Goal: Navigation & Orientation: Find specific page/section

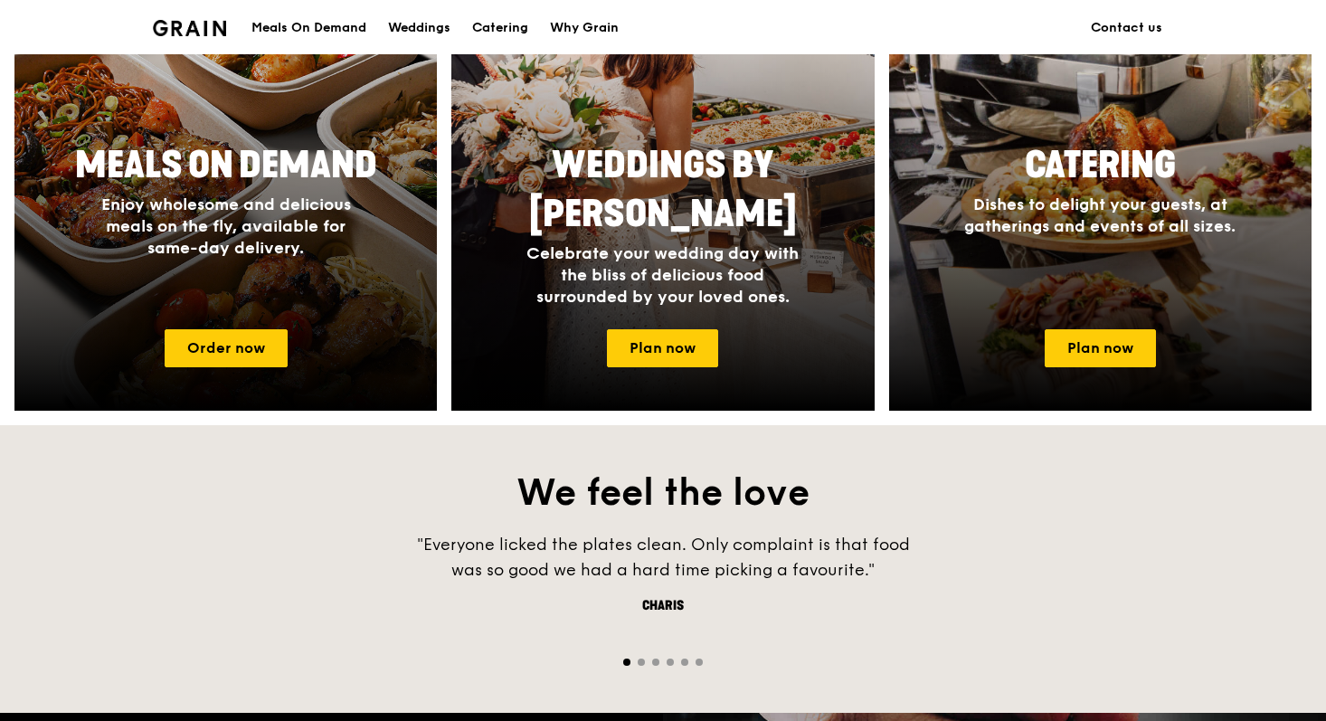
scroll to position [911, 0]
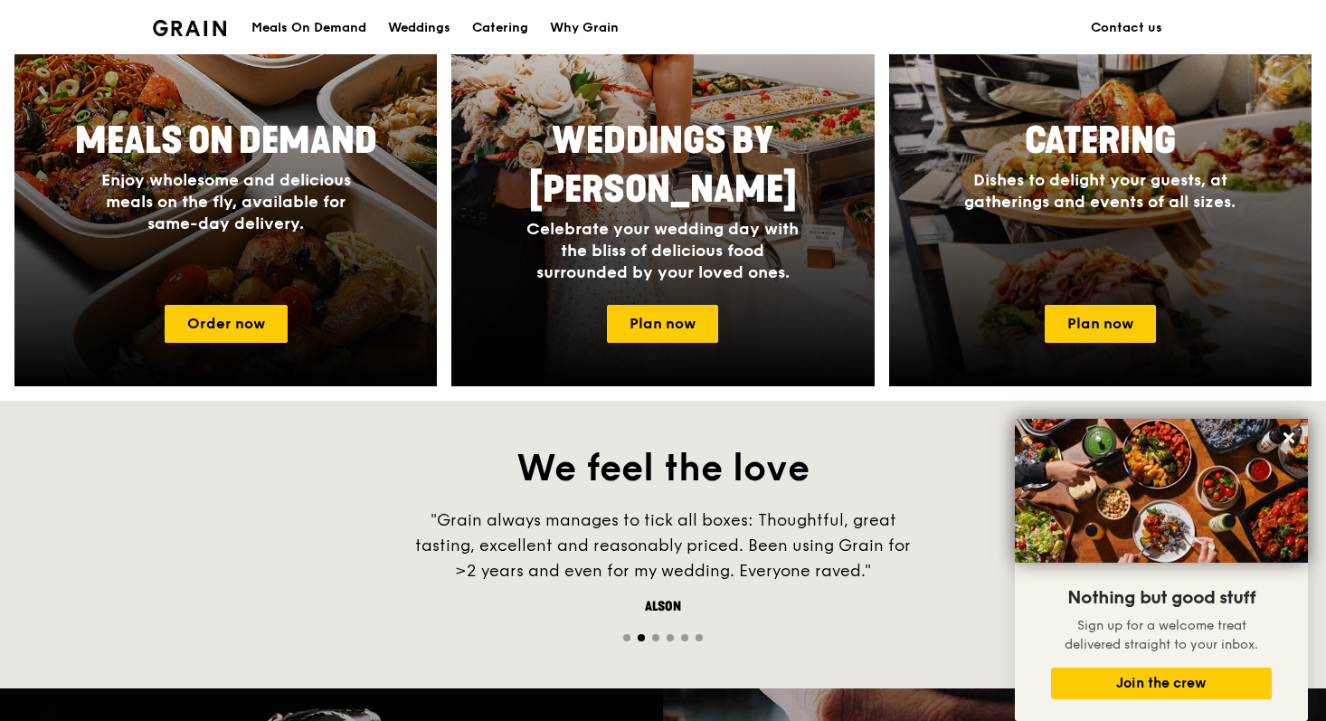
click at [659, 638] on div at bounding box center [663, 636] width 1326 height 17
click at [658, 638] on span "Go to slide 3" at bounding box center [655, 637] width 7 height 7
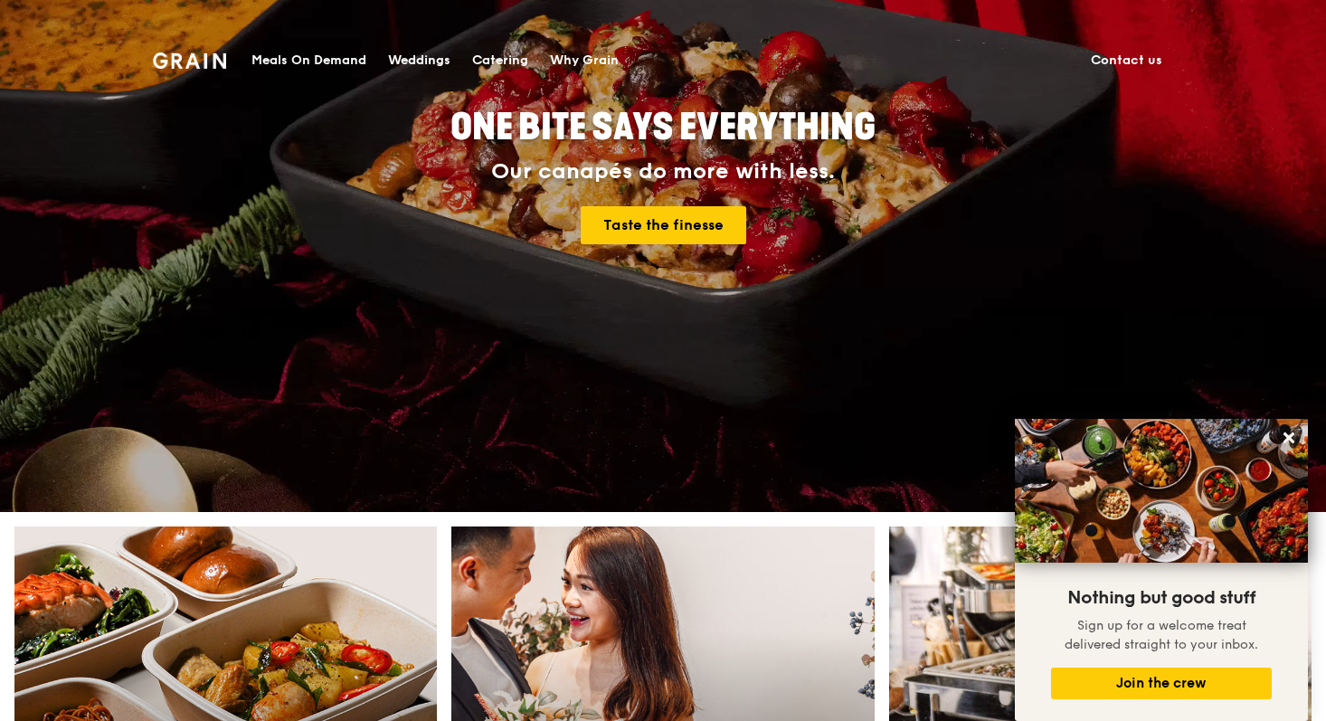
scroll to position [0, 0]
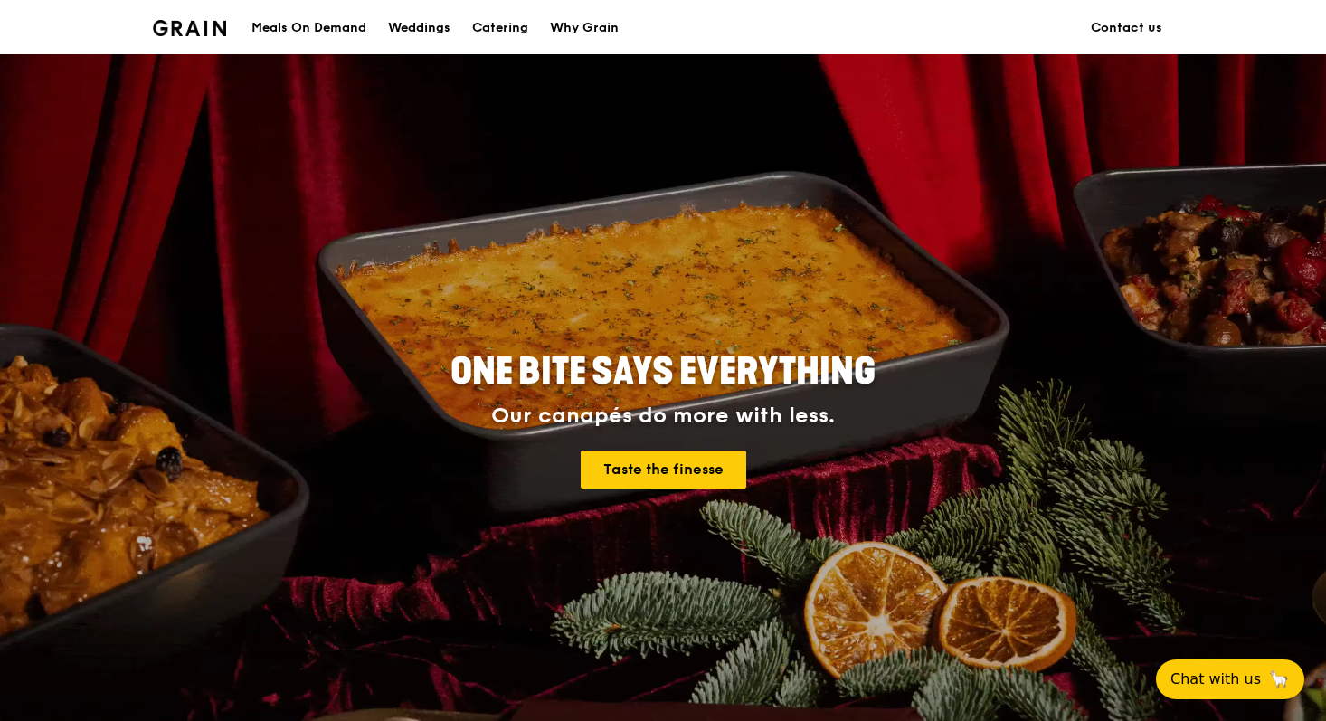
scroll to position [730, 0]
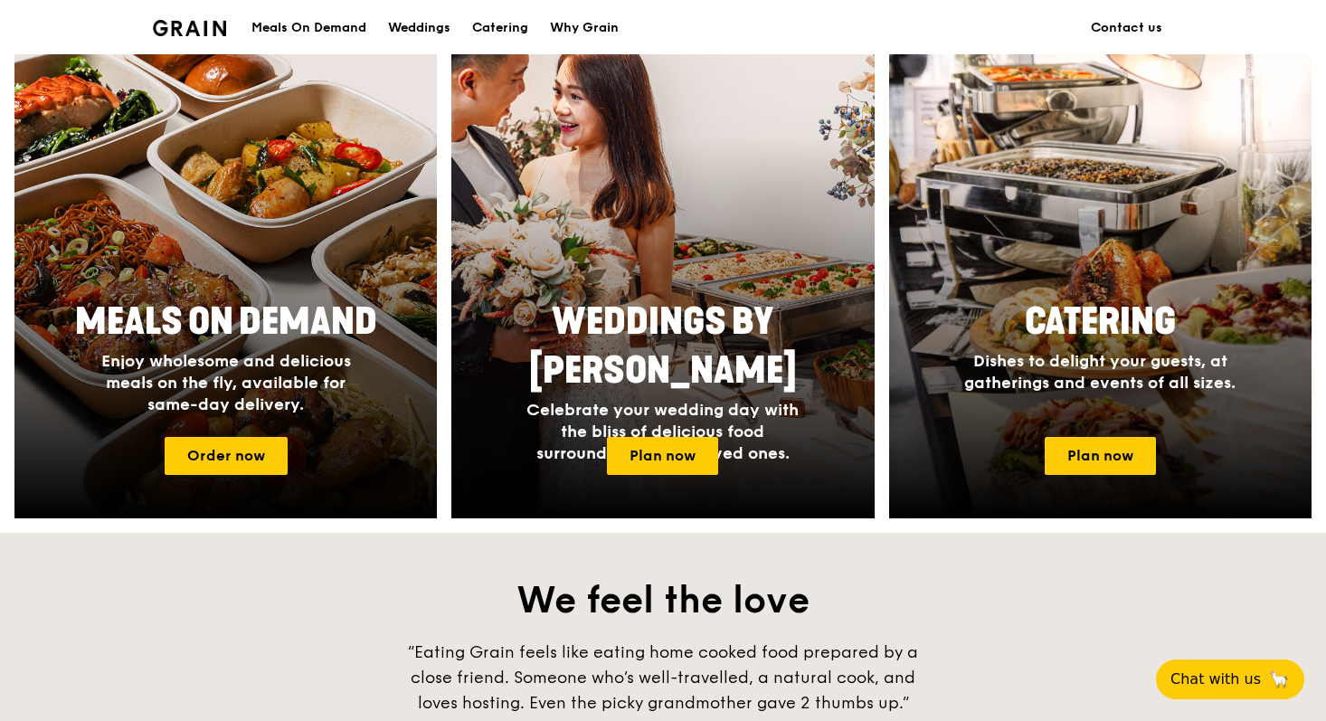
click at [978, 551] on div "We feel the love “Ordering was simple, the food classy, healthy yet delicious. …" at bounding box center [663, 677] width 1326 height 288
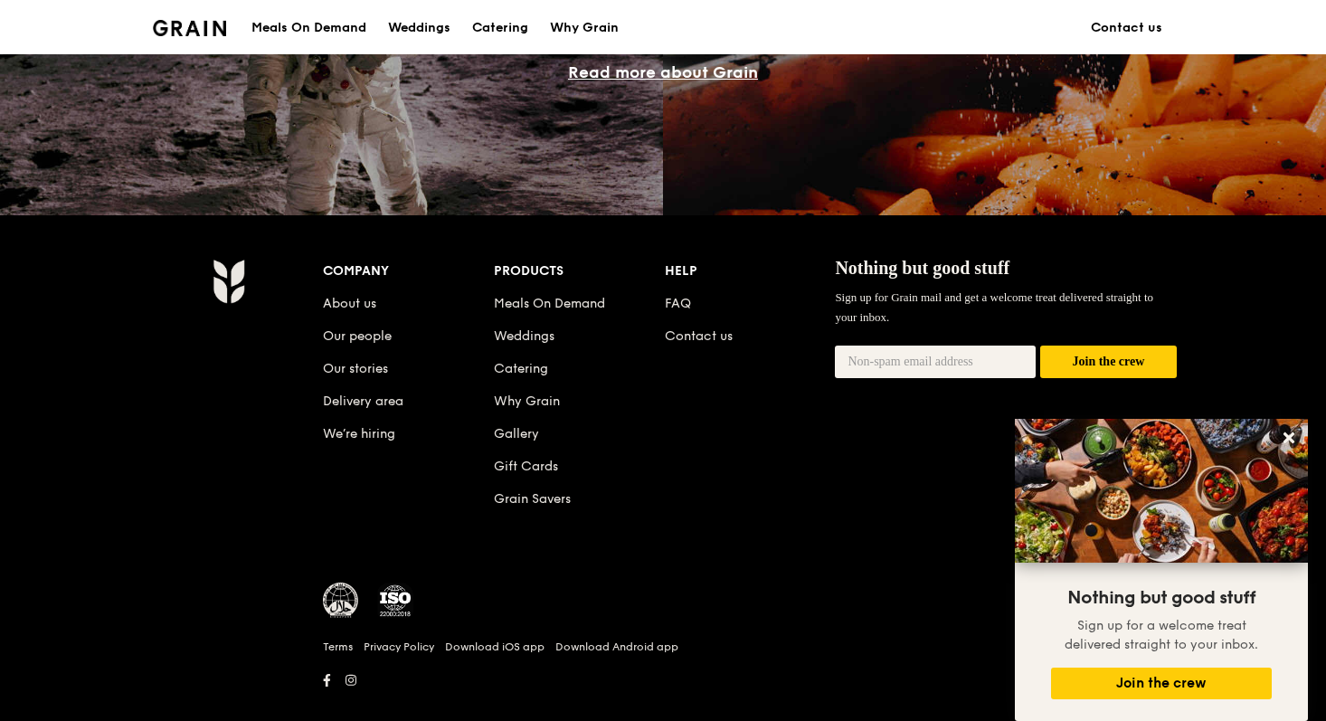
scroll to position [1698, 0]
click at [514, 436] on link "Gallery" at bounding box center [516, 432] width 45 height 15
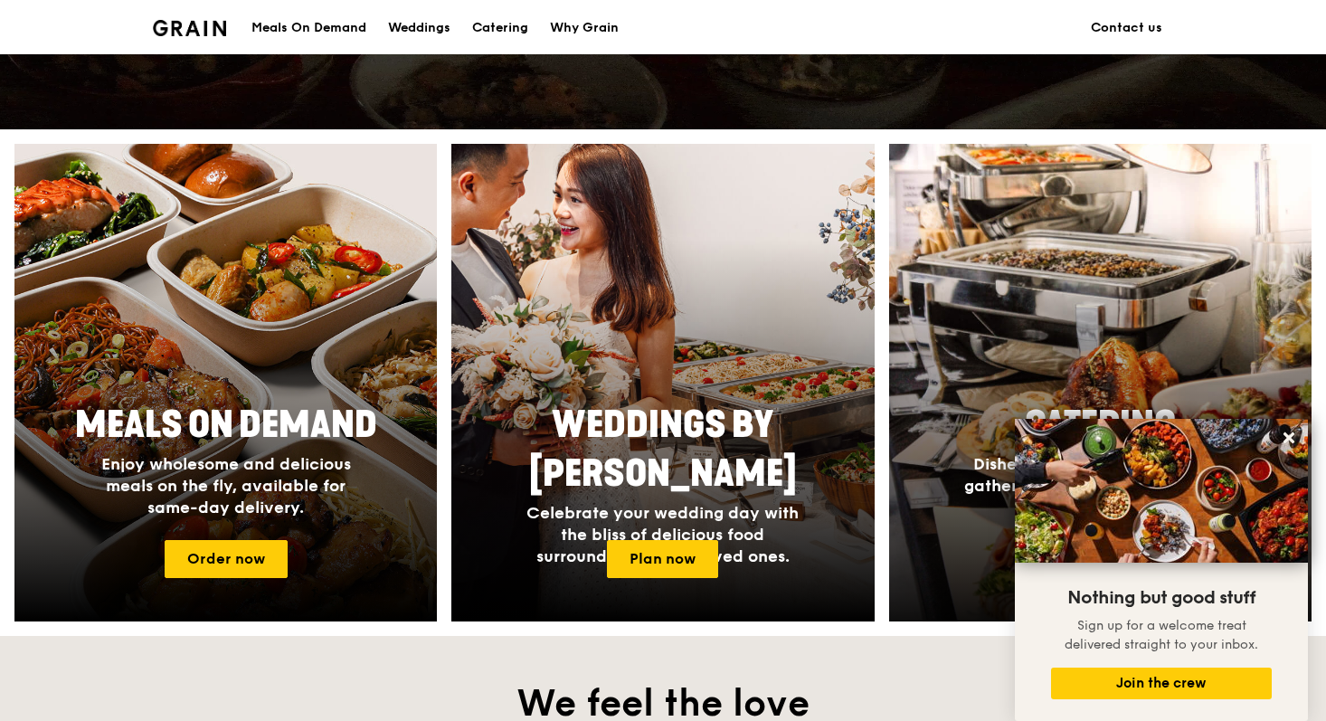
scroll to position [636, 0]
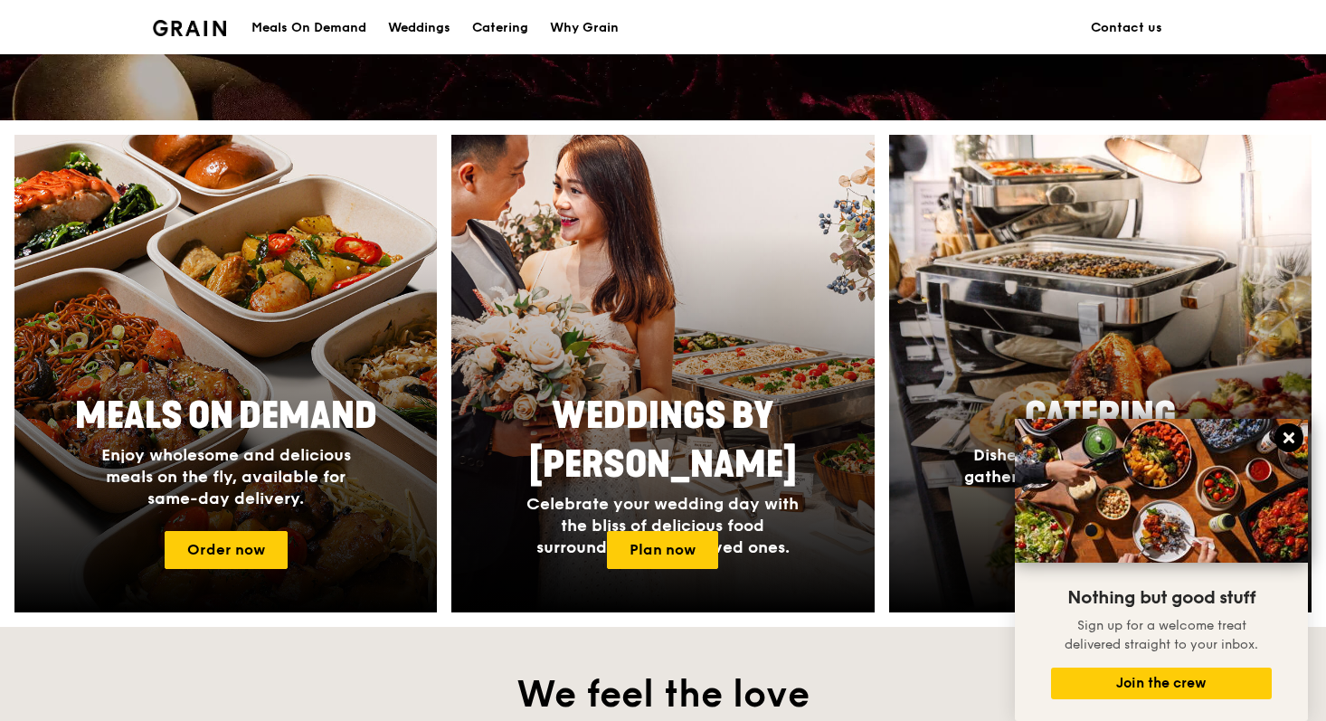
click at [1291, 442] on icon at bounding box center [1289, 437] width 11 height 11
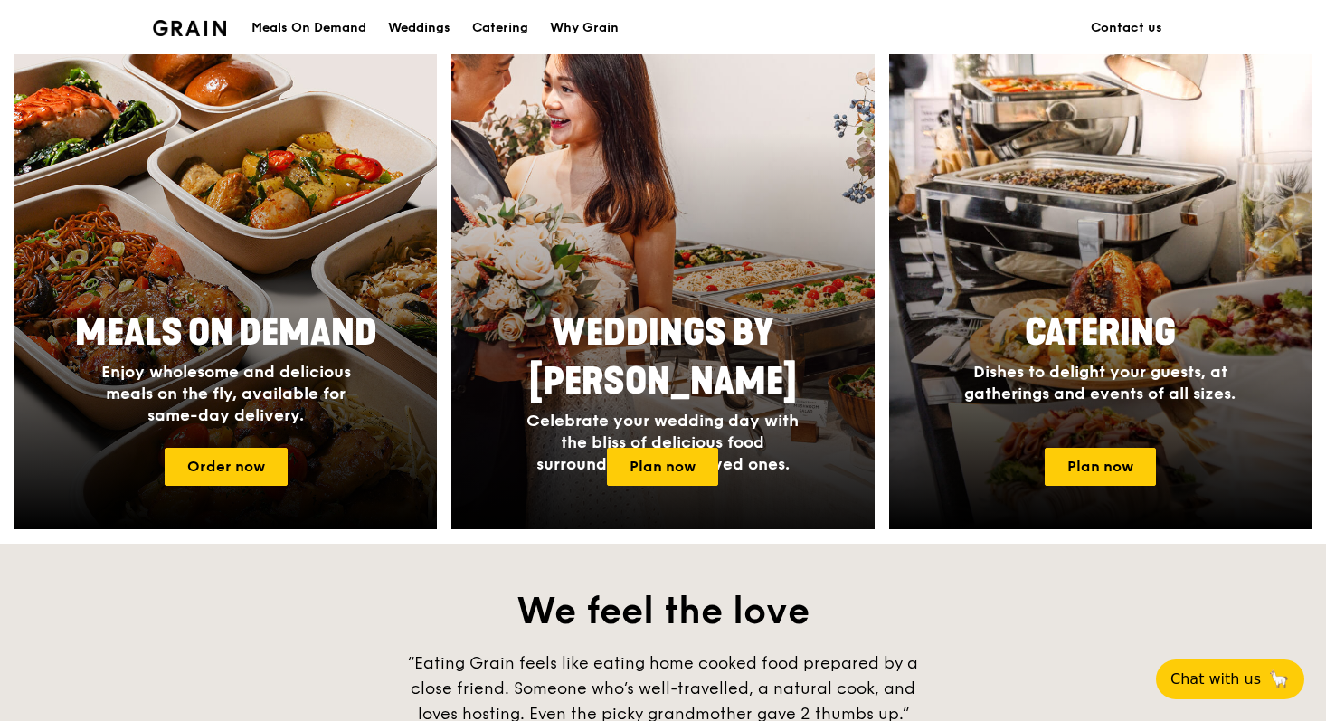
scroll to position [1726, 0]
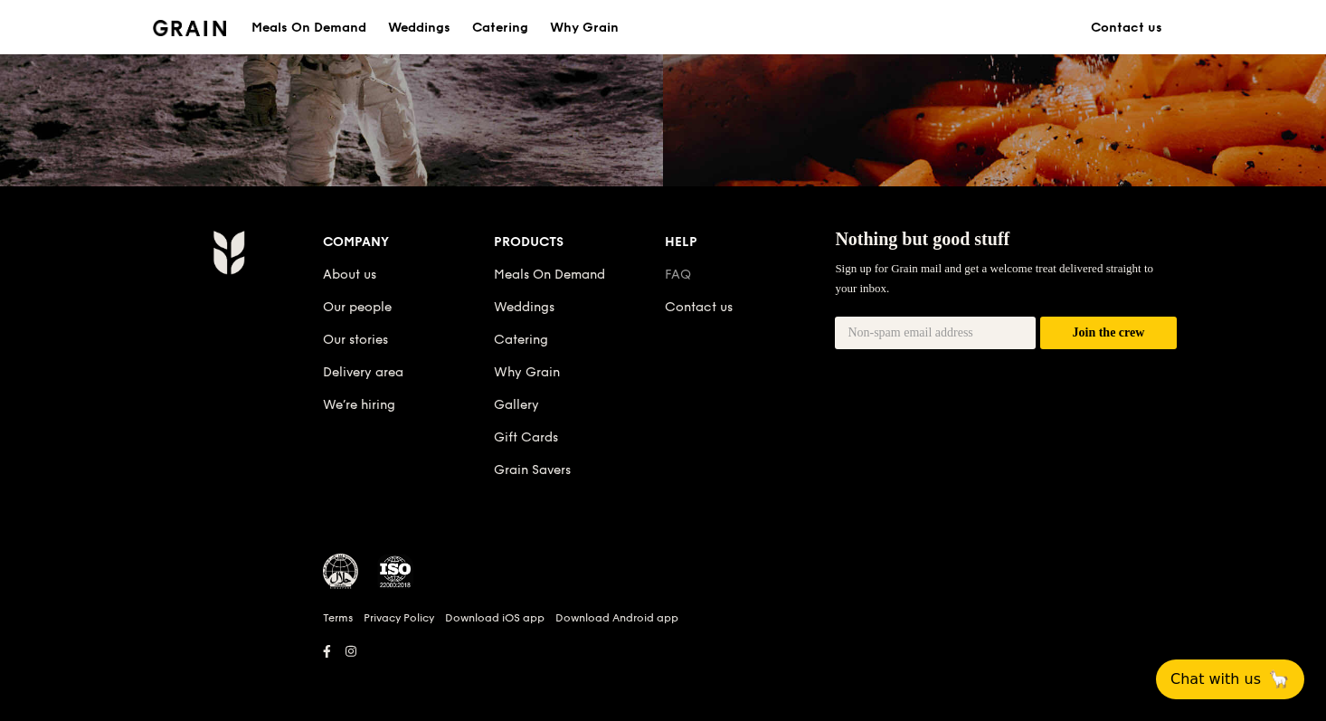
click at [681, 280] on link "FAQ" at bounding box center [678, 274] width 26 height 15
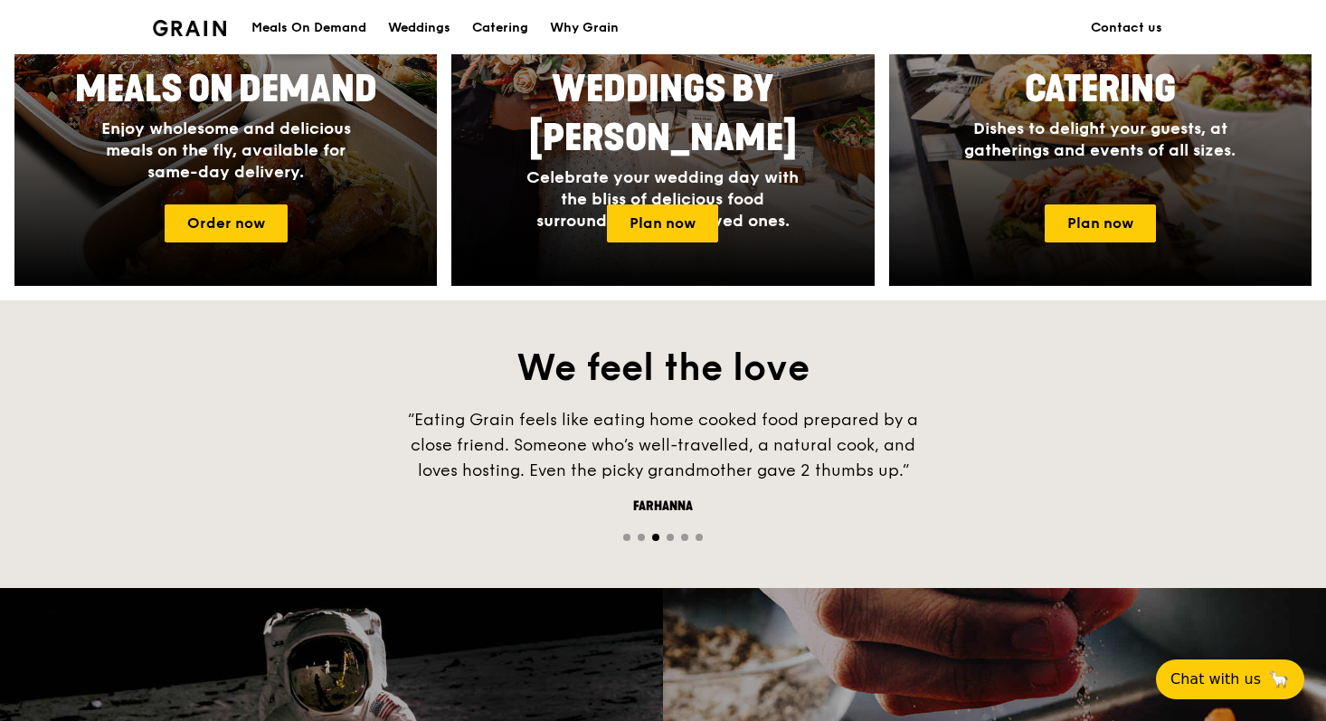
scroll to position [974, 0]
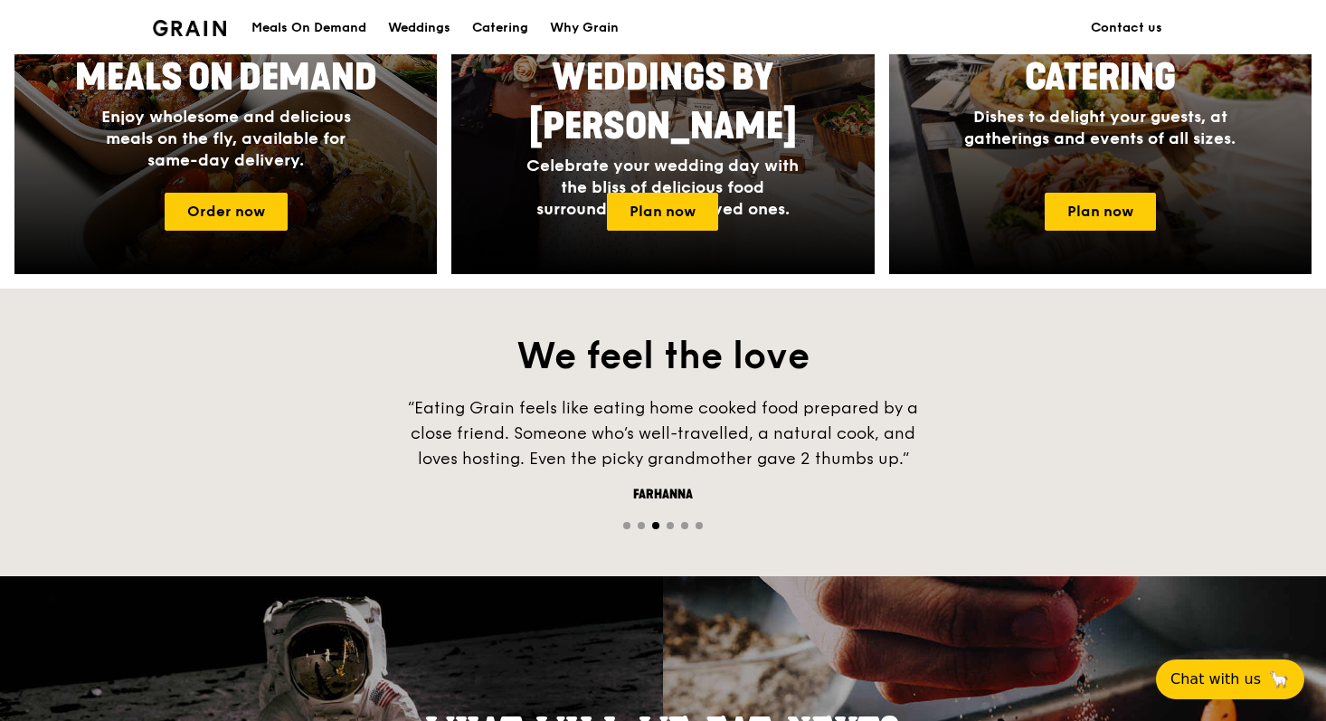
click at [631, 527] on div at bounding box center [663, 524] width 1326 height 17
click at [628, 527] on div at bounding box center [663, 524] width 1326 height 17
click at [637, 524] on div at bounding box center [663, 524] width 1326 height 17
click at [629, 524] on span "Go to slide 1" at bounding box center [626, 525] width 7 height 7
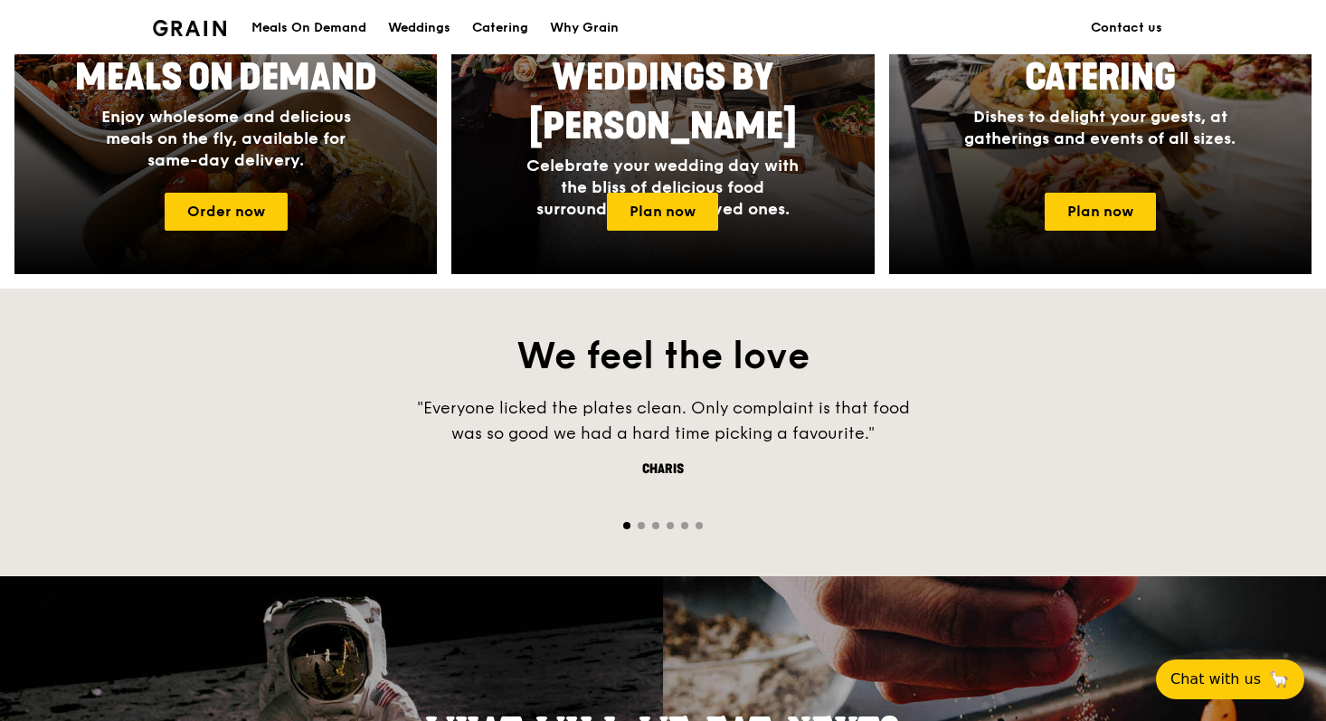
click at [687, 526] on span "Go to slide 5" at bounding box center [684, 525] width 7 height 7
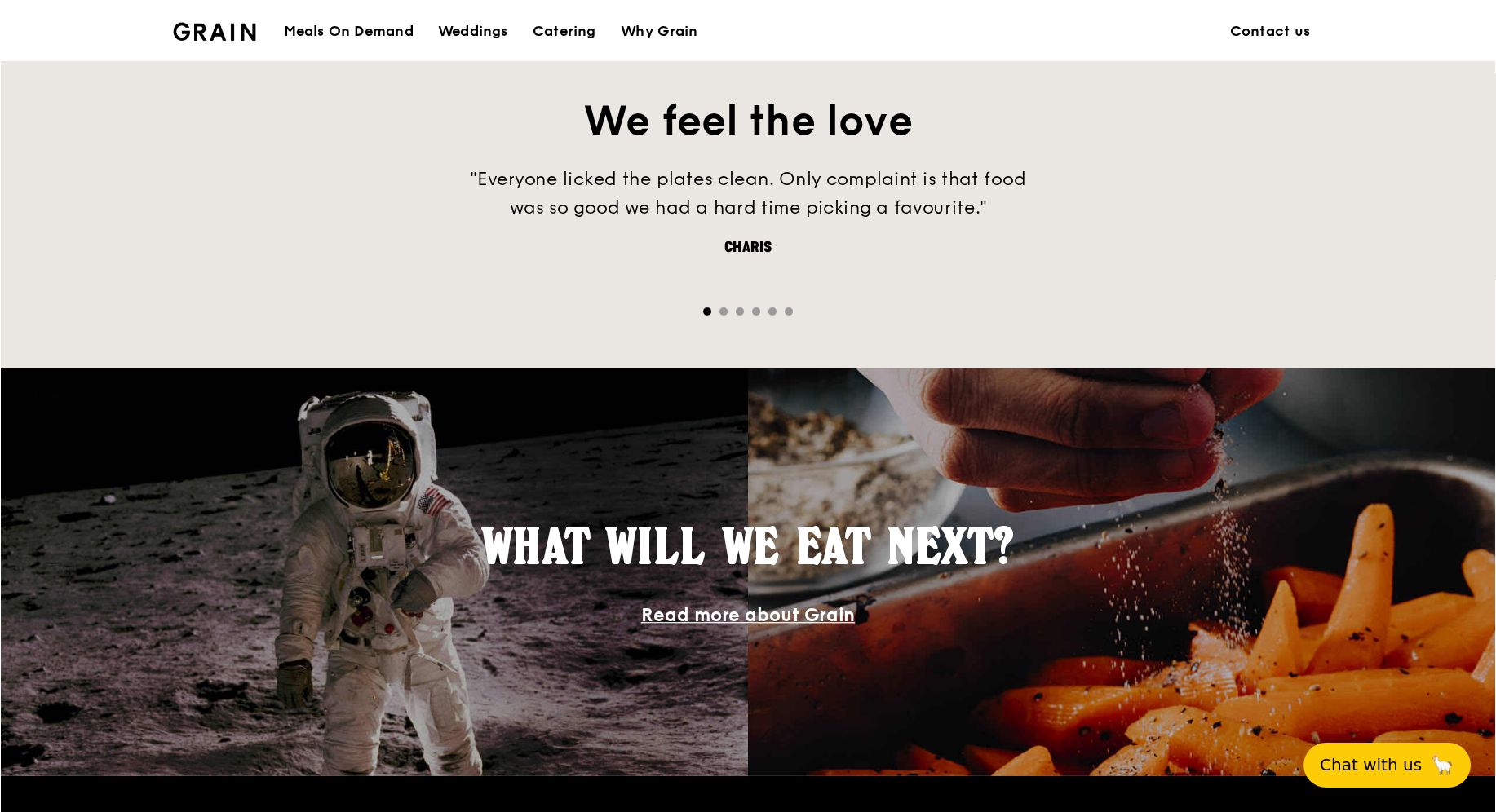
scroll to position [1097, 0]
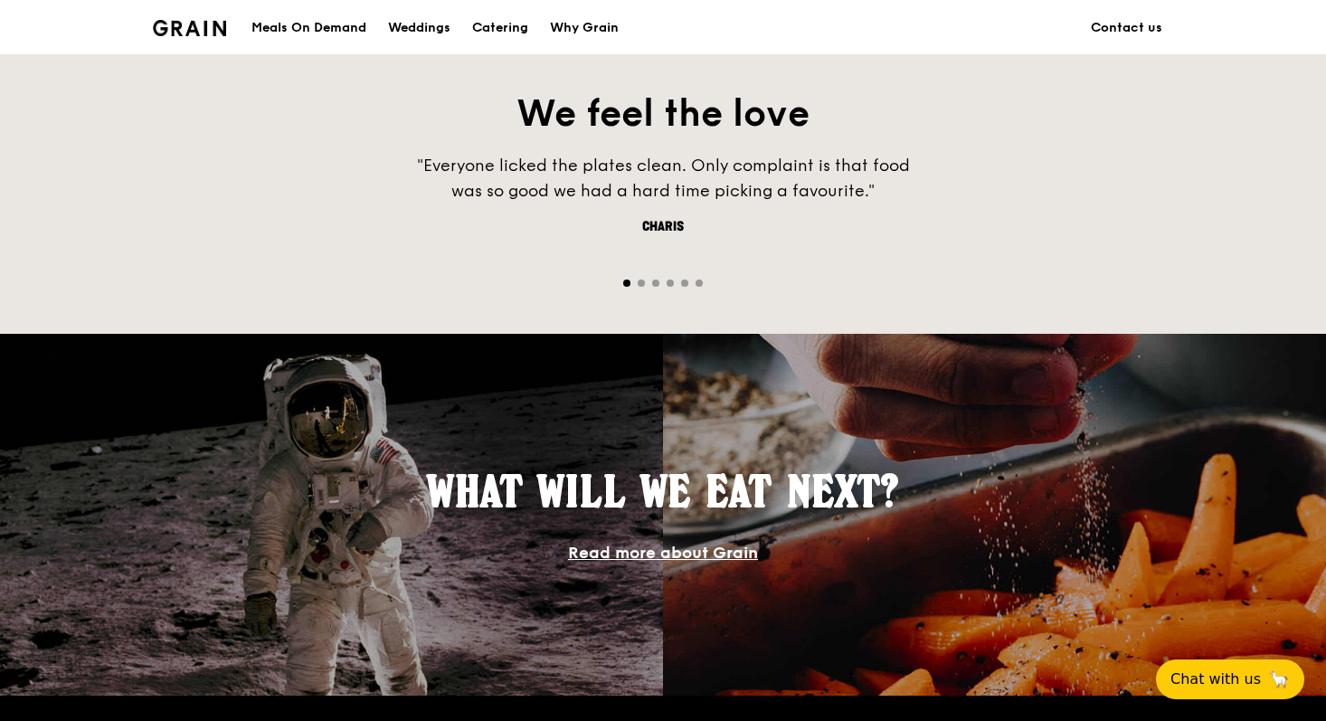
click at [685, 281] on span "Go to slide 5" at bounding box center [684, 283] width 7 height 7
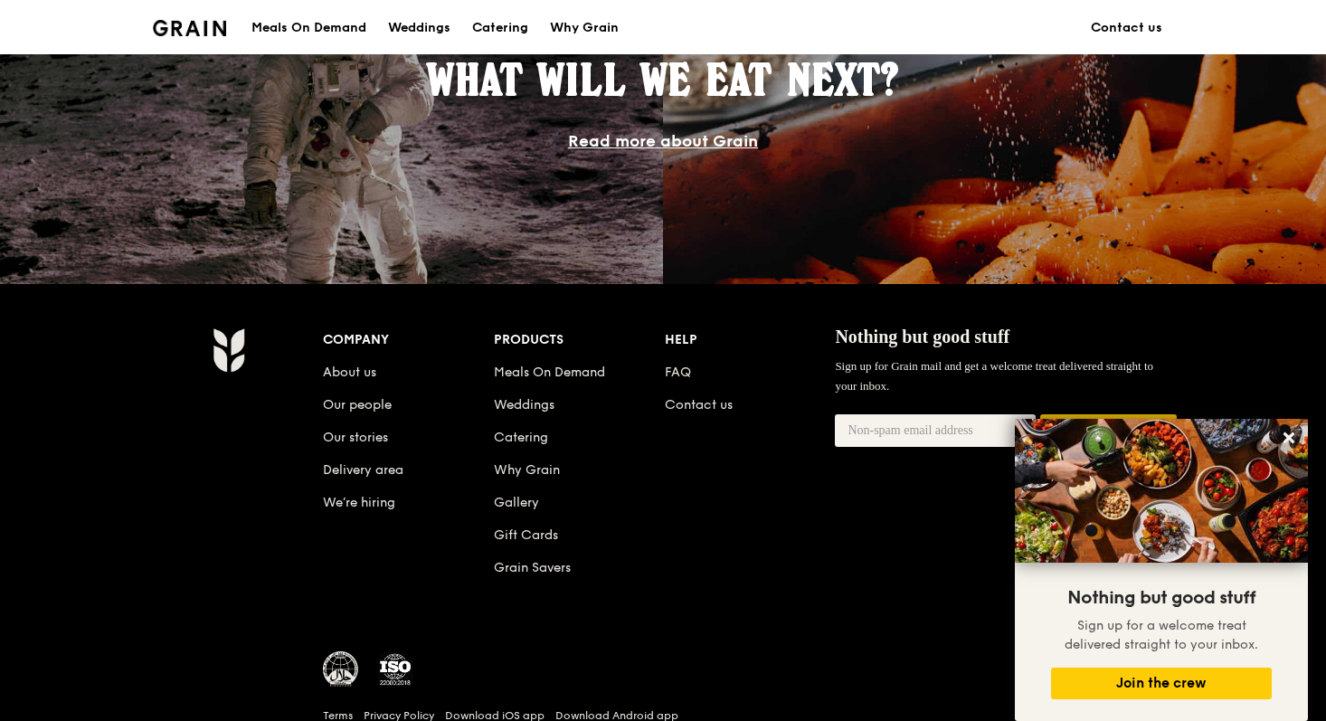
scroll to position [1726, 0]
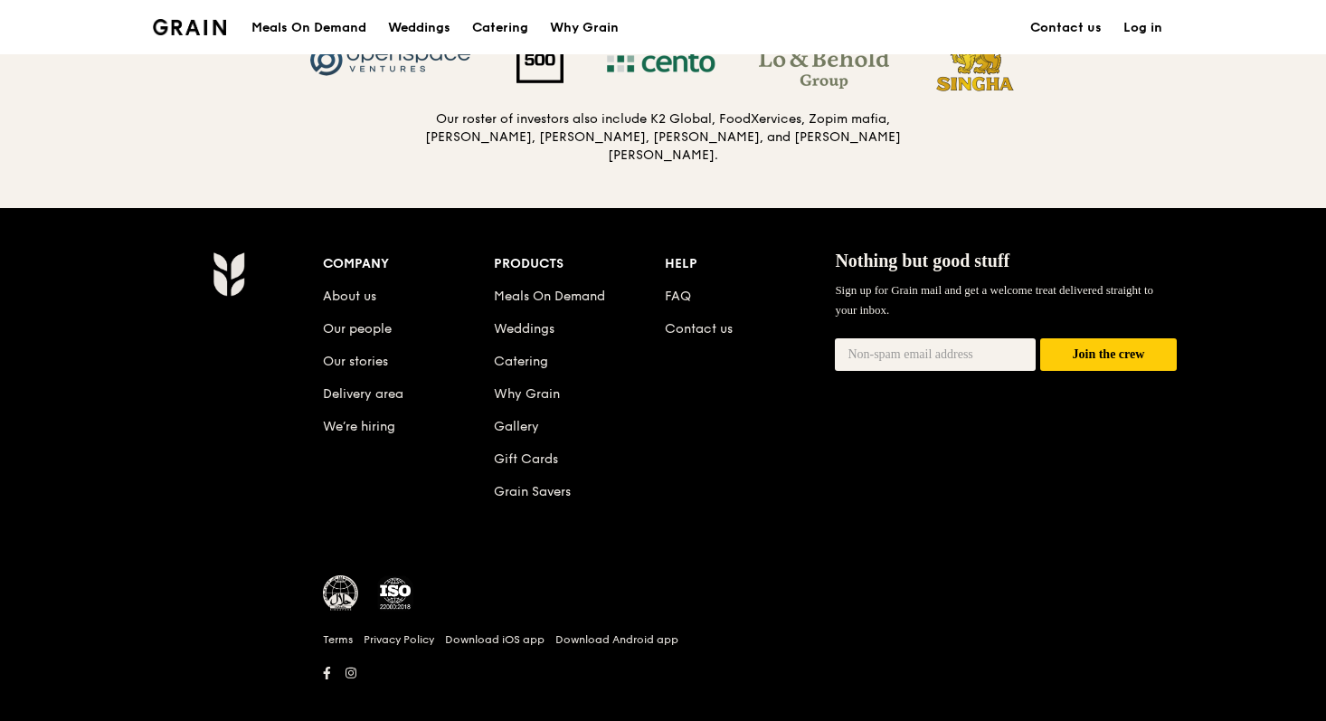
scroll to position [1995, 0]
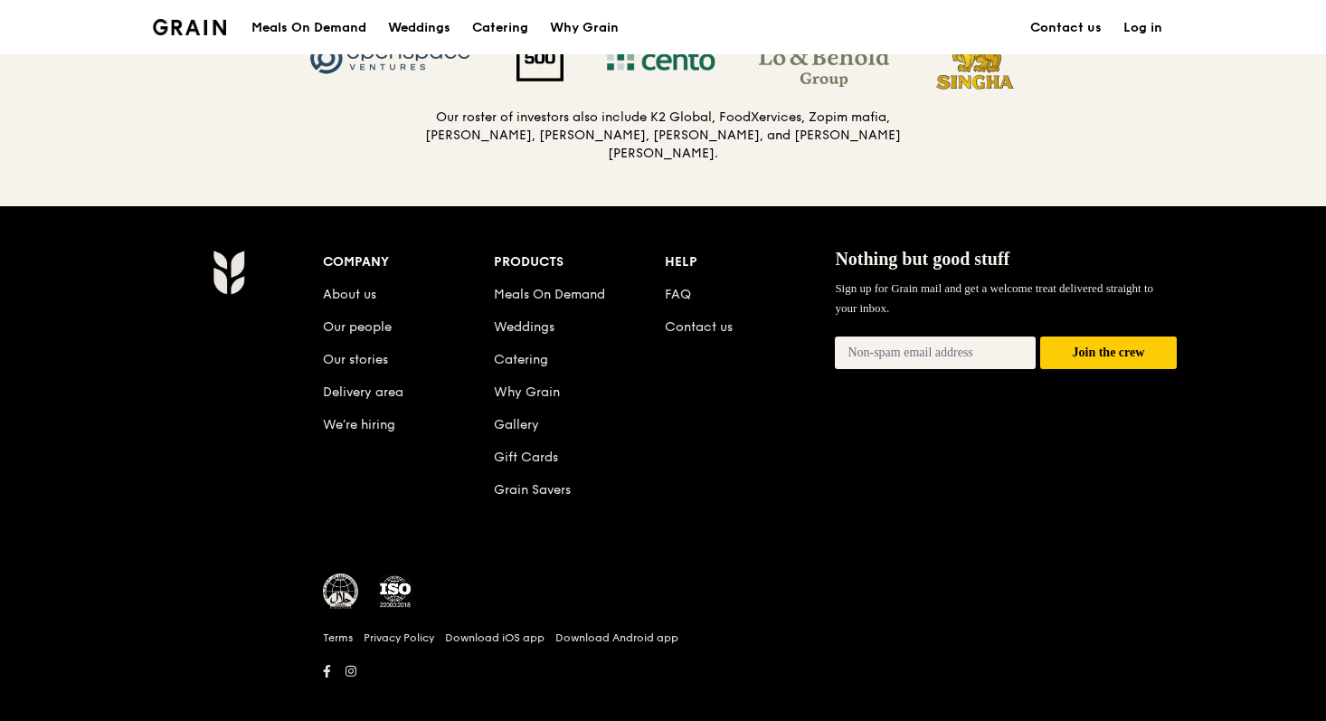
click at [943, 346] on input "email" at bounding box center [935, 353] width 201 height 33
click at [942, 345] on input "email" at bounding box center [935, 353] width 201 height 33
click at [704, 319] on link "Contact us" at bounding box center [699, 326] width 68 height 15
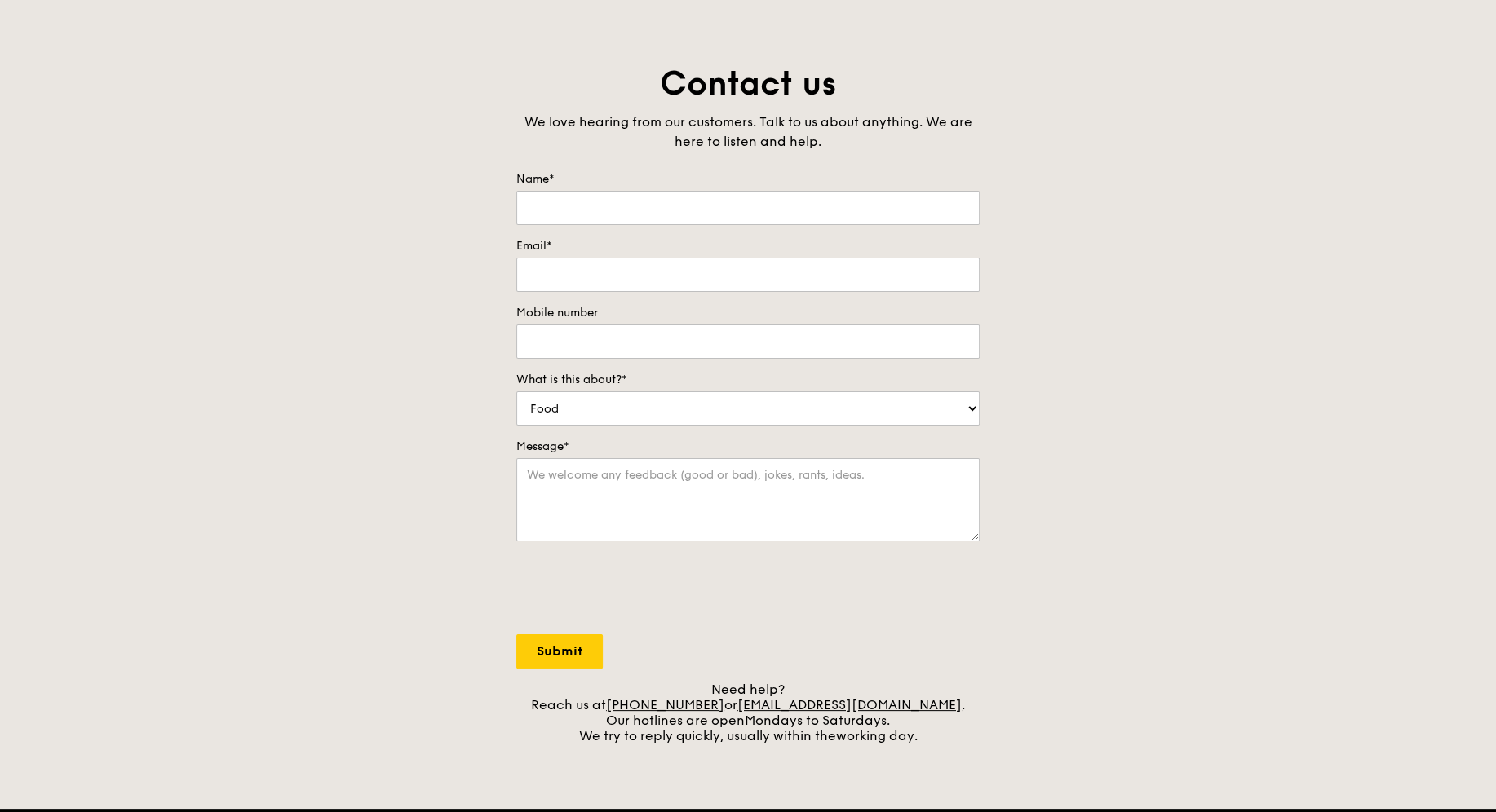
scroll to position [96, 0]
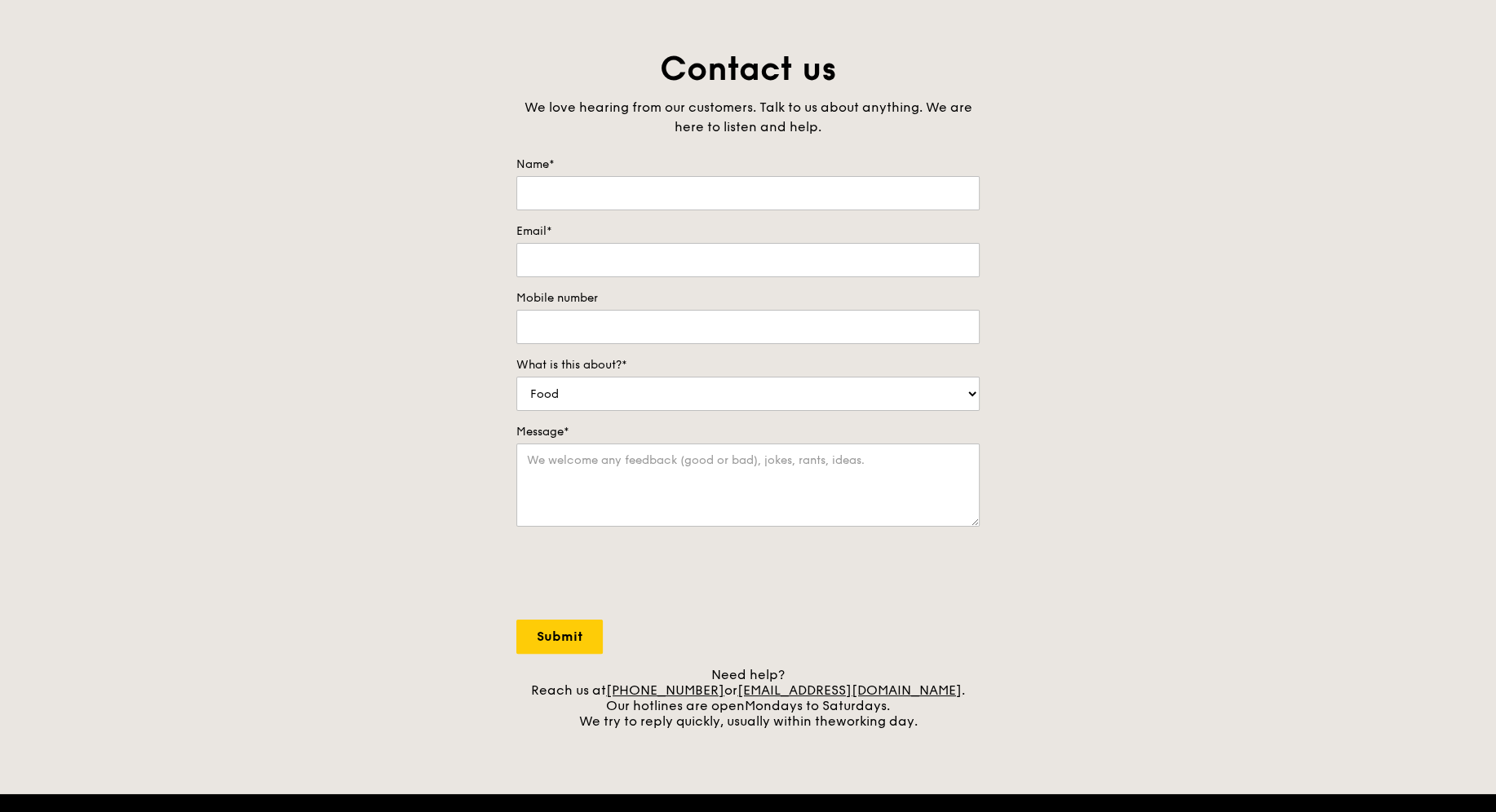
click at [1195, 649] on html "A Virtual Wedding Affair Plan the perfect celebration with us, all in a weekend…" at bounding box center [748, 589] width 1496 height 1373
